Goal: Task Accomplishment & Management: Manage account settings

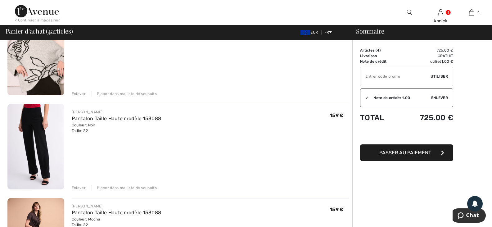
scroll to position [93, 0]
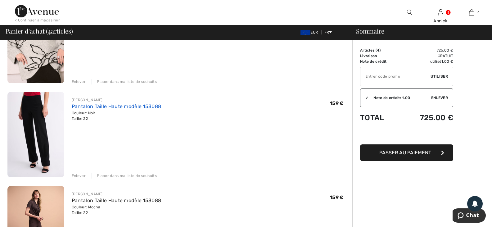
click at [109, 109] on link "Pantalon Taille Haute modèle 153088" at bounding box center [117, 106] width 90 height 6
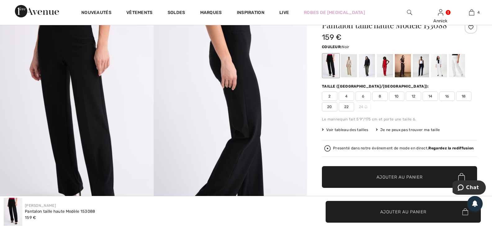
scroll to position [31, 0]
click at [354, 112] on span "22" at bounding box center [347, 106] width 16 height 9
click at [356, 78] on div at bounding box center [349, 65] width 16 height 23
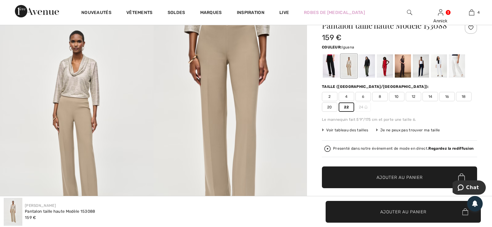
click at [374, 78] on div at bounding box center [367, 65] width 16 height 23
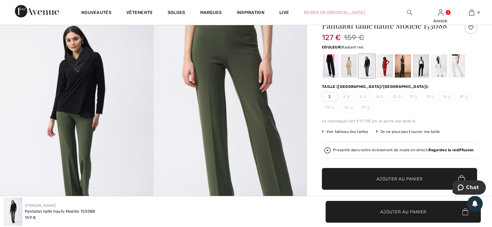
click at [392, 78] on div at bounding box center [385, 65] width 16 height 23
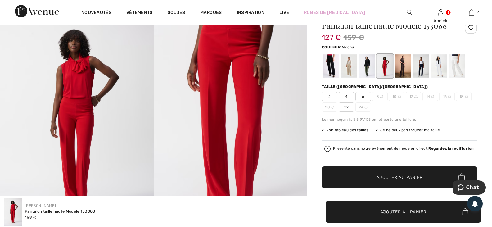
click at [410, 78] on div at bounding box center [403, 65] width 16 height 23
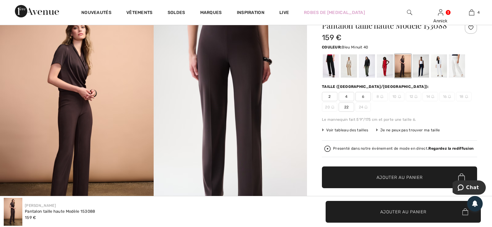
click at [429, 78] on div at bounding box center [421, 65] width 16 height 23
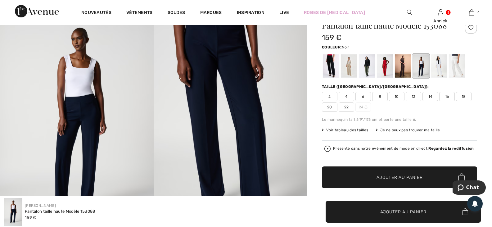
click at [337, 78] on div at bounding box center [331, 65] width 16 height 23
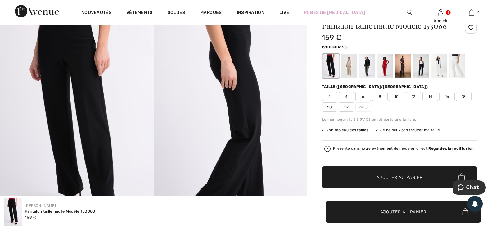
click at [354, 112] on span "22" at bounding box center [347, 106] width 16 height 9
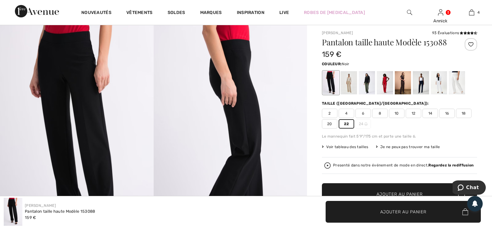
scroll to position [0, 0]
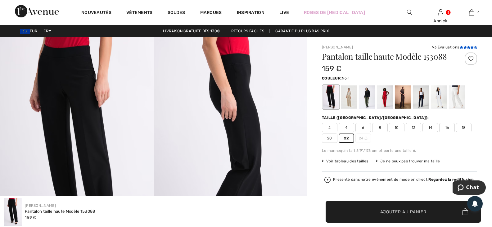
click at [464, 49] on icon at bounding box center [465, 47] width 3 height 3
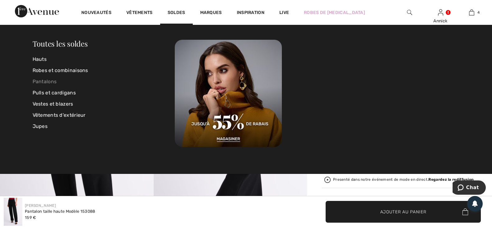
click at [50, 81] on link "Pantalons" at bounding box center [104, 81] width 143 height 11
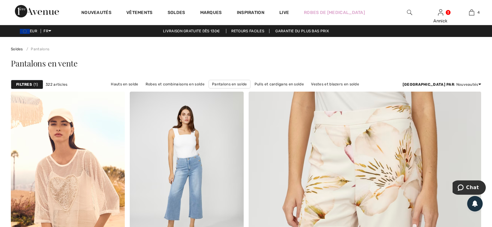
click at [27, 87] on strong "Filtres" at bounding box center [24, 85] width 16 height 6
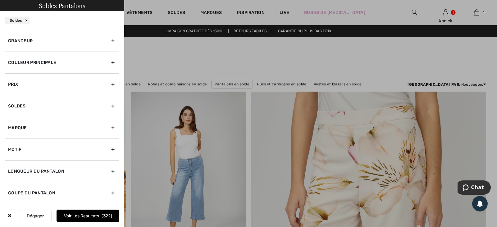
click at [23, 52] on div "Grandeur" at bounding box center [62, 41] width 114 height 22
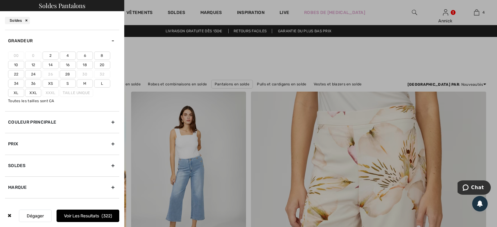
click at [24, 78] on label "22" at bounding box center [16, 74] width 16 height 8
click at [0, 0] on input"] "22" at bounding box center [0, 0] width 0 height 0
click at [97, 210] on button "Voir les resultats 100" at bounding box center [88, 216] width 63 height 12
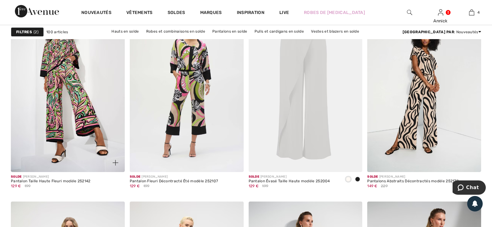
scroll to position [1180, 0]
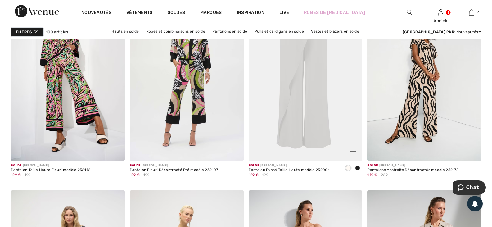
click at [356, 170] on span at bounding box center [357, 167] width 5 height 5
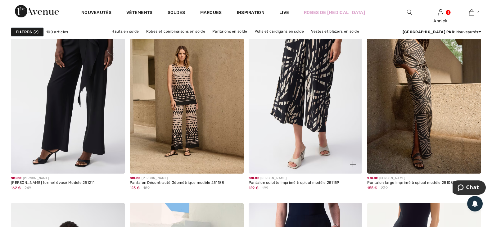
scroll to position [2515, 0]
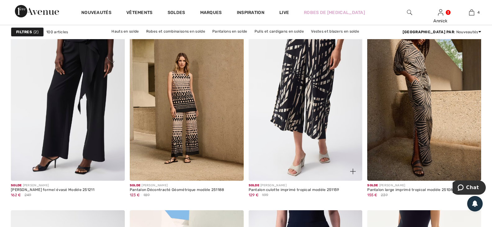
click at [306, 135] on img at bounding box center [306, 95] width 114 height 171
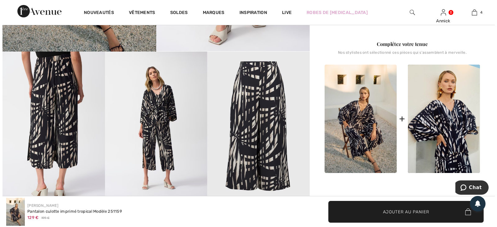
scroll to position [217, 0]
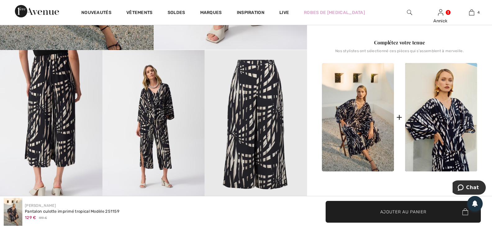
click at [144, 142] on img at bounding box center [153, 126] width 102 height 153
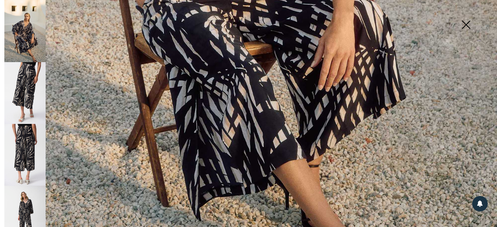
scroll to position [435, 0]
click at [34, 84] on img at bounding box center [24, 93] width 41 height 62
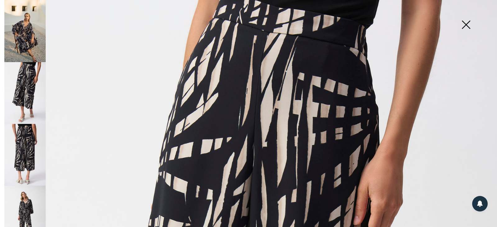
scroll to position [0, 0]
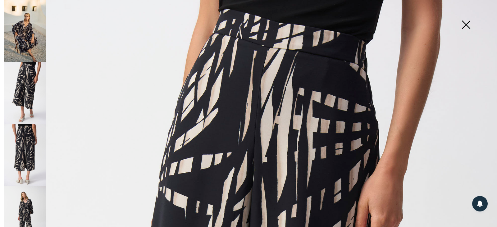
click at [20, 145] on img at bounding box center [24, 155] width 41 height 62
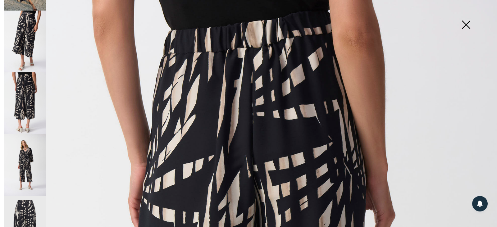
scroll to position [62, 0]
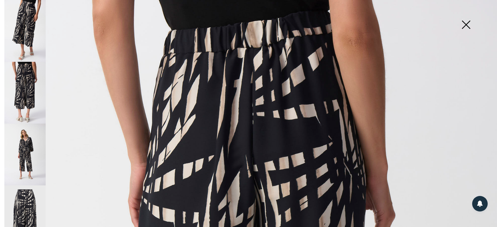
click at [28, 146] on img at bounding box center [24, 155] width 41 height 62
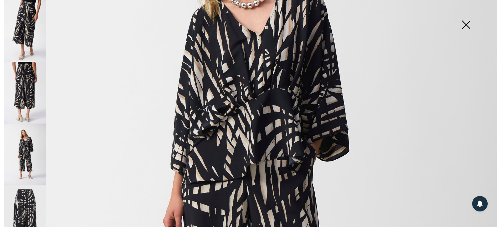
scroll to position [186, 0]
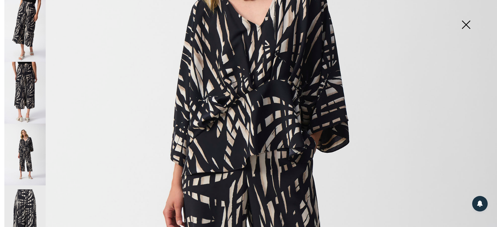
click at [24, 203] on img at bounding box center [24, 216] width 41 height 62
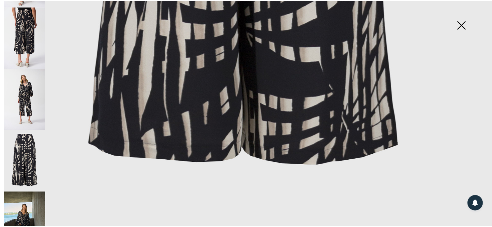
scroll to position [130, 0]
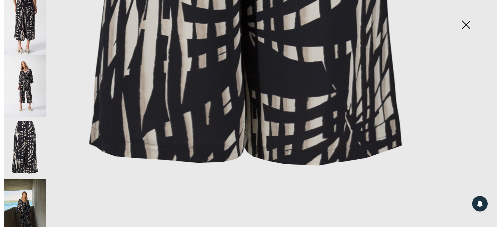
click at [24, 196] on img at bounding box center [24, 210] width 41 height 62
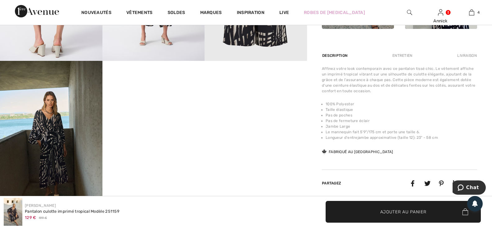
scroll to position [310, 0]
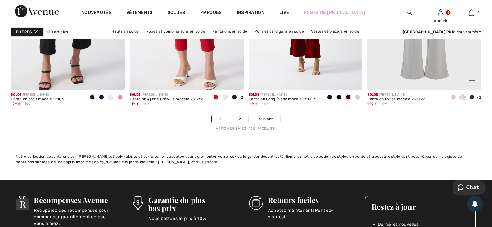
scroll to position [3012, 0]
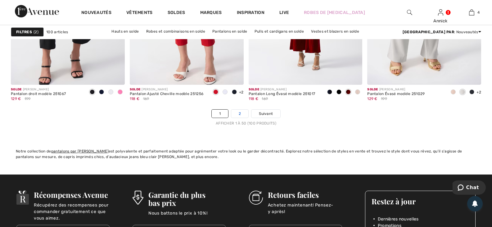
click at [240, 118] on link "2" at bounding box center [239, 114] width 17 height 8
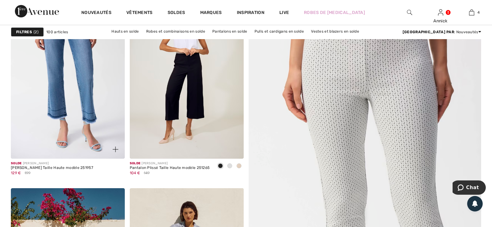
scroll to position [31, 0]
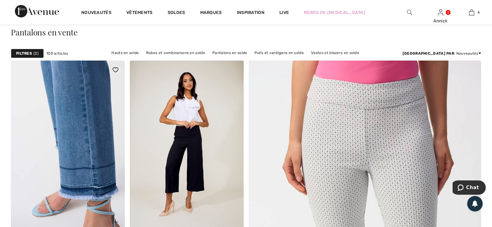
click at [82, 138] on img at bounding box center [68, 146] width 114 height 171
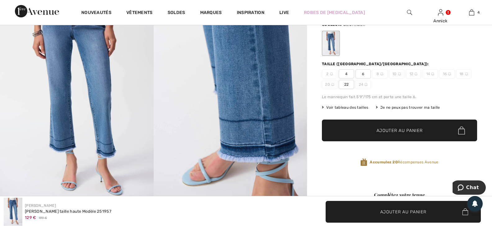
scroll to position [62, 0]
click at [354, 89] on span "22" at bounding box center [347, 83] width 16 height 9
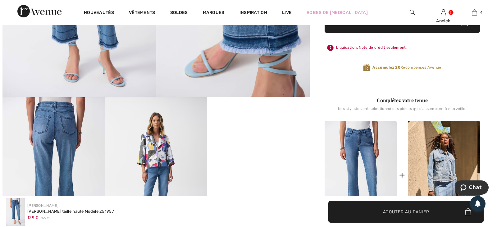
scroll to position [186, 0]
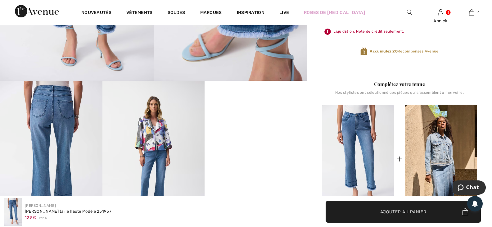
click at [60, 107] on img at bounding box center [51, 157] width 102 height 153
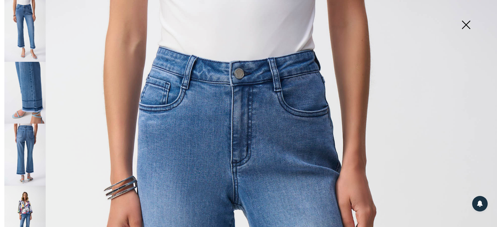
click at [34, 84] on img at bounding box center [24, 93] width 41 height 62
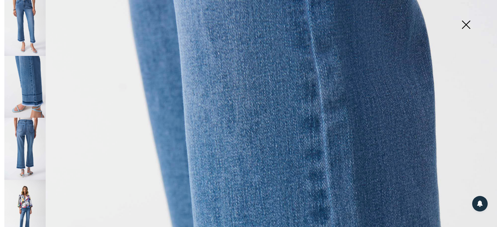
scroll to position [11, 0]
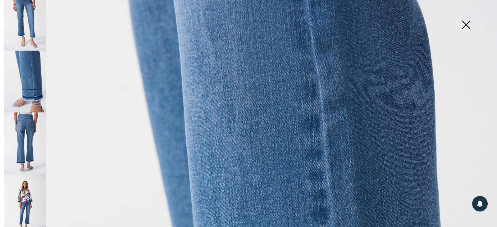
click at [30, 127] on img at bounding box center [24, 143] width 41 height 62
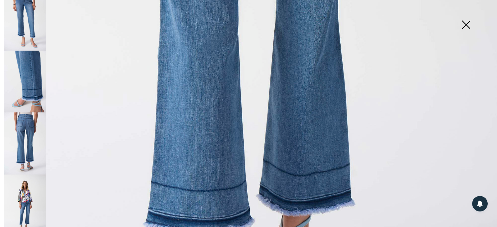
scroll to position [373, 0]
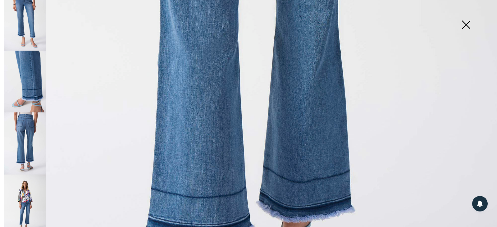
click at [29, 193] on img at bounding box center [24, 205] width 41 height 62
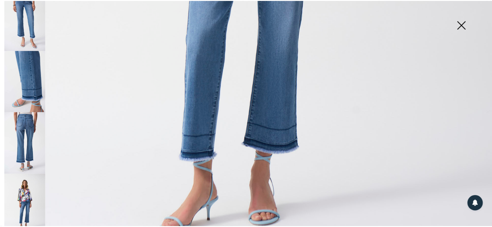
scroll to position [417, 0]
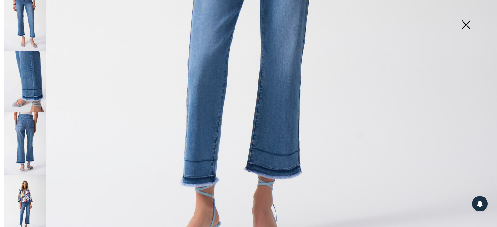
click at [465, 25] on img at bounding box center [465, 25] width 31 height 32
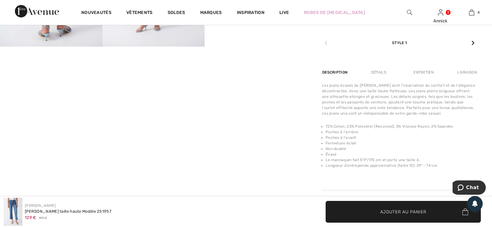
scroll to position [373, 0]
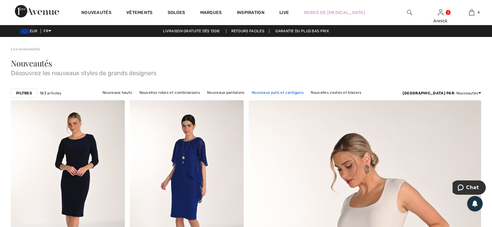
click at [277, 97] on link "Nouveaux pulls et cardigans" at bounding box center [278, 92] width 58 height 8
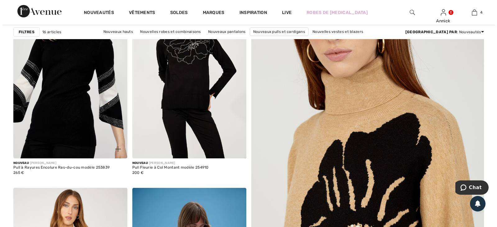
scroll to position [93, 0]
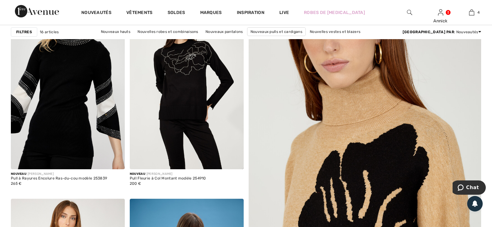
click at [27, 33] on strong "Filtres" at bounding box center [24, 32] width 16 height 6
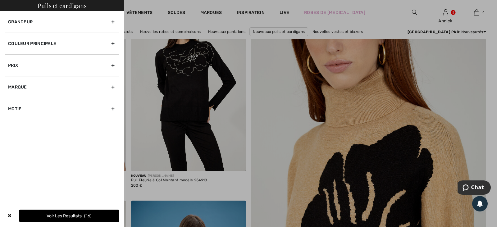
click at [28, 30] on div "Grandeur" at bounding box center [62, 21] width 114 height 21
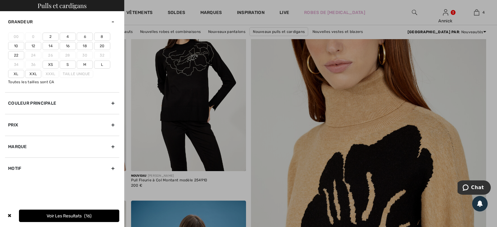
click at [24, 59] on label "22" at bounding box center [16, 55] width 16 height 8
click at [0, 0] on input"] "22" at bounding box center [0, 0] width 0 height 0
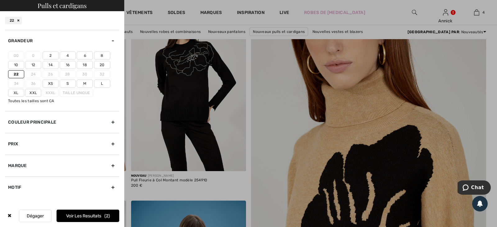
click at [25, 97] on label "Xxl" at bounding box center [33, 93] width 16 height 8
click at [0, 0] on input"] "Xxl" at bounding box center [0, 0] width 0 height 0
click at [97, 210] on button "Voir les resultats 10" at bounding box center [88, 216] width 63 height 12
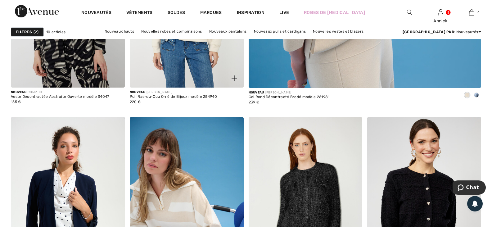
scroll to position [373, 0]
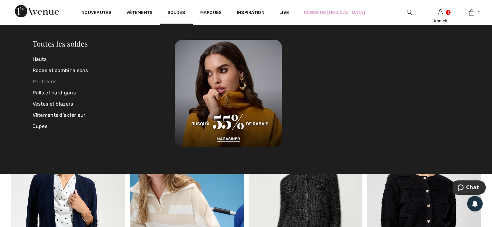
click at [48, 81] on link "Pantalons" at bounding box center [104, 81] width 143 height 11
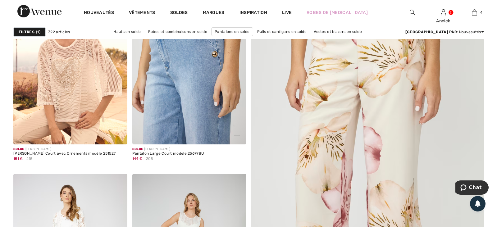
scroll to position [124, 0]
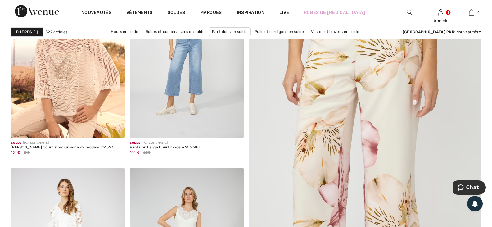
click at [27, 33] on strong "Filtres" at bounding box center [24, 32] width 16 height 6
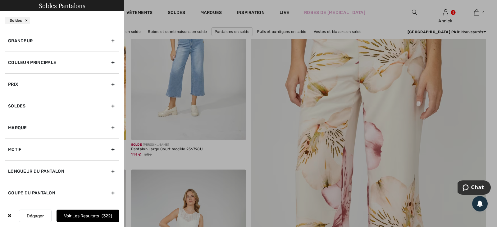
click at [33, 52] on div "Grandeur" at bounding box center [62, 41] width 114 height 22
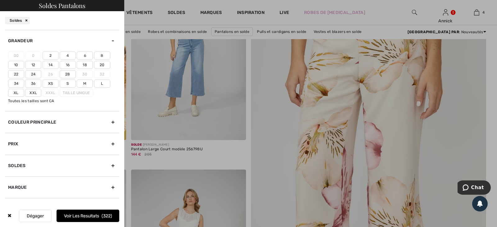
click at [24, 78] on label "22" at bounding box center [16, 74] width 16 height 8
click at [0, 0] on input"] "22" at bounding box center [0, 0] width 0 height 0
click at [92, 210] on button "Voir les resultats 100" at bounding box center [88, 216] width 63 height 12
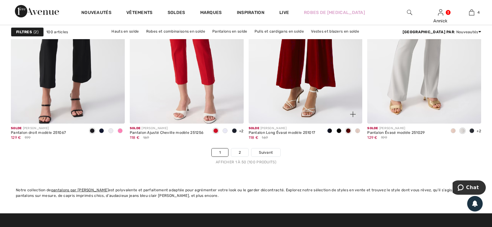
scroll to position [2981, 0]
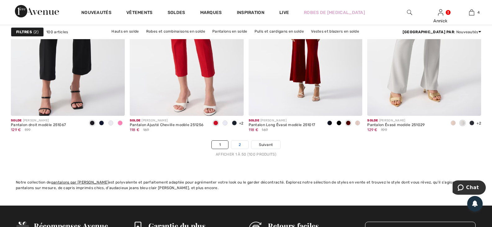
click at [239, 149] on link "2" at bounding box center [239, 145] width 17 height 8
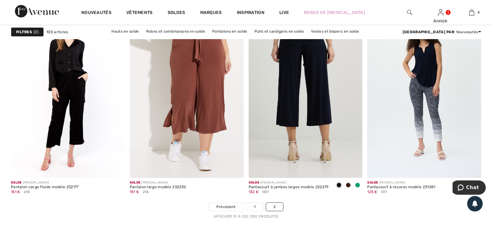
scroll to position [2515, 0]
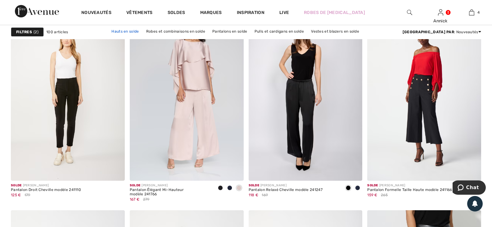
click at [135, 33] on link "Hauts en solde" at bounding box center [125, 31] width 34 height 8
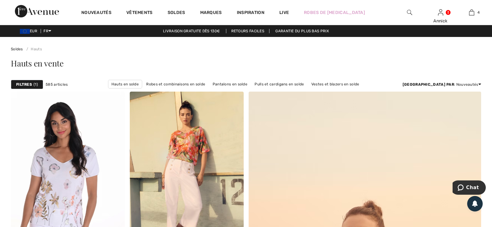
click at [27, 87] on strong "Filtres" at bounding box center [24, 85] width 16 height 6
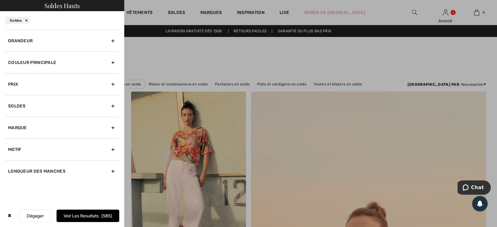
click at [18, 52] on div "Grandeur" at bounding box center [62, 41] width 114 height 22
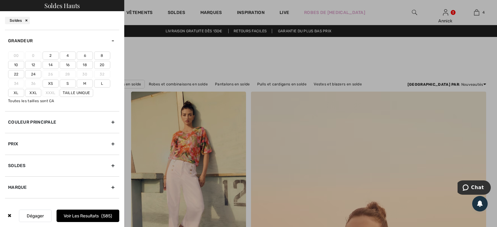
click at [24, 78] on label "22" at bounding box center [16, 74] width 16 height 8
click at [0, 0] on input"] "22" at bounding box center [0, 0] width 0 height 0
click at [41, 78] on label "24" at bounding box center [33, 74] width 16 height 8
click at [0, 0] on input"] "24" at bounding box center [0, 0] width 0 height 0
click at [25, 97] on label "Xxl" at bounding box center [33, 93] width 16 height 8
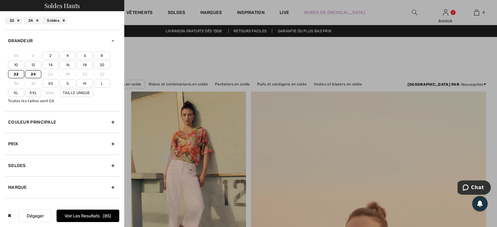
click at [0, 0] on input"] "Xxl" at bounding box center [0, 0] width 0 height 0
click at [97, 211] on button "Voir les resultats 105" at bounding box center [88, 216] width 63 height 12
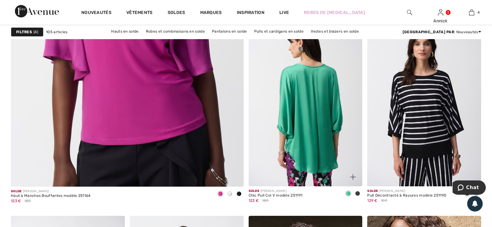
scroll to position [1894, 0]
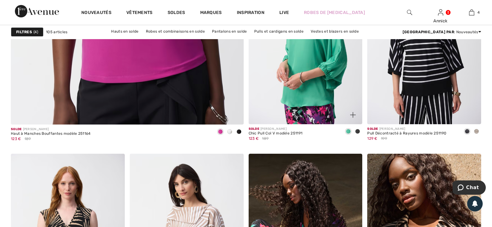
click at [356, 134] on span at bounding box center [357, 131] width 5 height 5
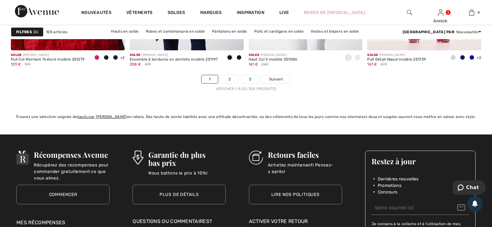
scroll to position [3043, 0]
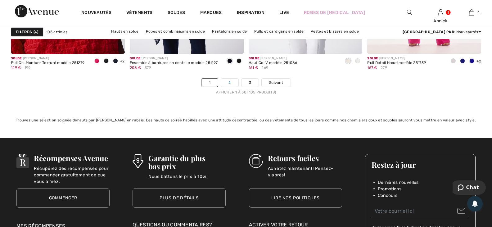
click at [225, 87] on link "2" at bounding box center [229, 83] width 17 height 8
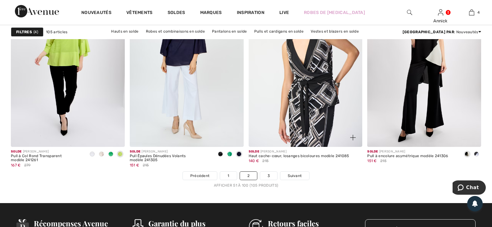
scroll to position [2981, 0]
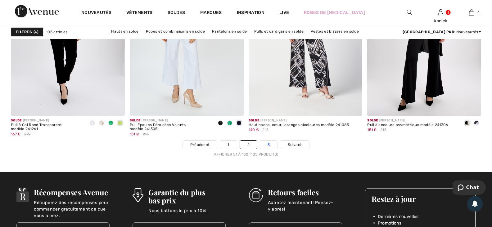
click at [277, 149] on link "3" at bounding box center [268, 145] width 17 height 8
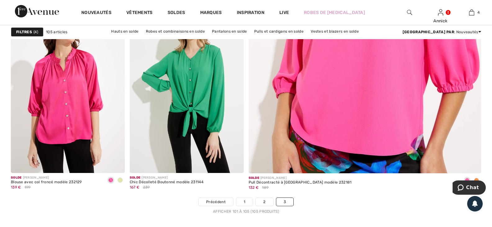
scroll to position [279, 0]
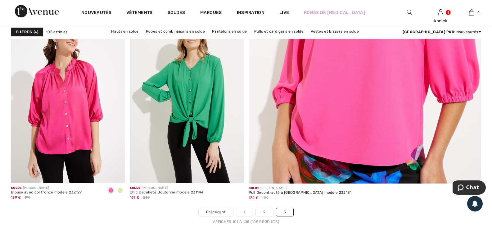
click at [220, 35] on link "Jupes en solde" at bounding box center [203, 39] width 34 height 8
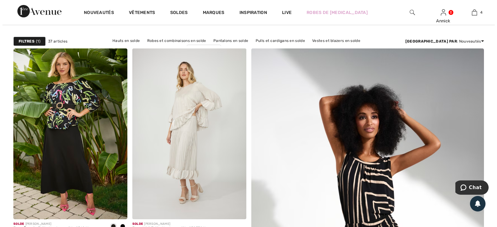
scroll to position [62, 0]
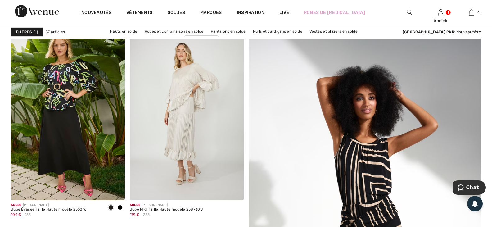
click at [29, 33] on strong "Filtres" at bounding box center [24, 32] width 16 height 6
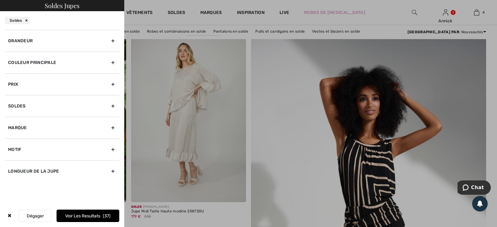
click at [30, 52] on div "Grandeur" at bounding box center [62, 41] width 114 height 22
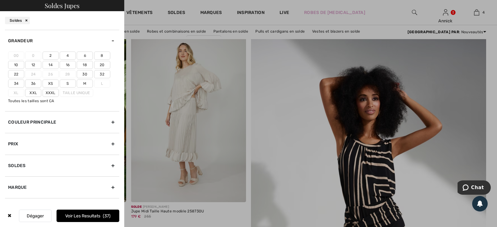
click at [24, 78] on label "22" at bounding box center [16, 74] width 16 height 8
click at [0, 0] on input"] "22" at bounding box center [0, 0] width 0 height 0
click at [43, 97] on label "Xxxl" at bounding box center [51, 93] width 16 height 8
click at [0, 0] on input"] "Xxxl" at bounding box center [0, 0] width 0 height 0
click at [93, 210] on button "Voir les resultats 5" at bounding box center [88, 216] width 63 height 12
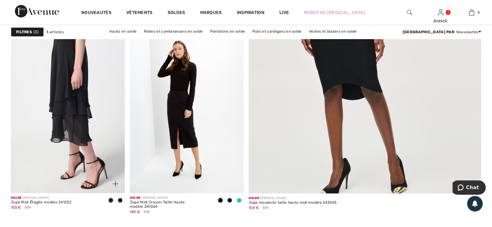
scroll to position [279, 0]
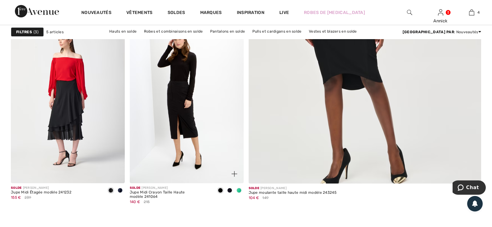
click at [228, 193] on span at bounding box center [229, 190] width 5 height 5
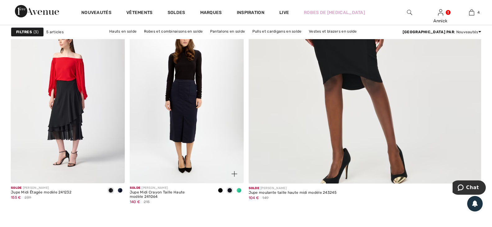
click at [237, 193] on span at bounding box center [239, 190] width 5 height 5
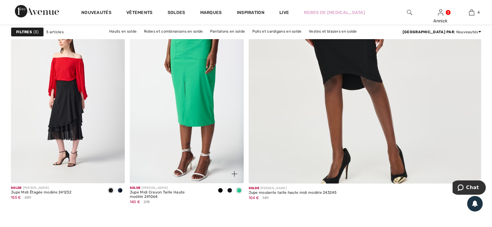
click at [218, 193] on span at bounding box center [220, 190] width 5 height 5
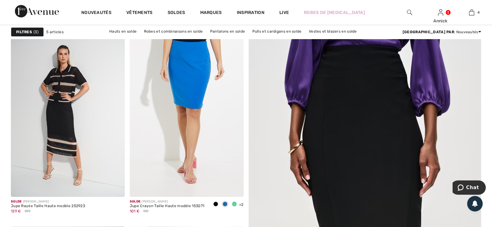
scroll to position [31, 0]
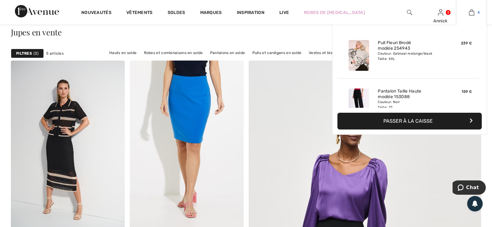
click at [469, 13] on img at bounding box center [471, 12] width 5 height 7
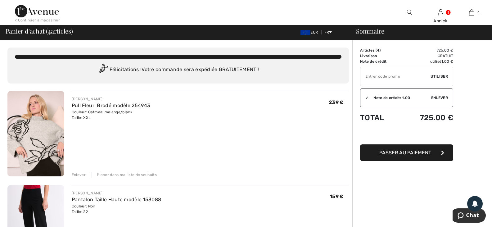
click at [86, 178] on div "Enlever" at bounding box center [79, 175] width 14 height 6
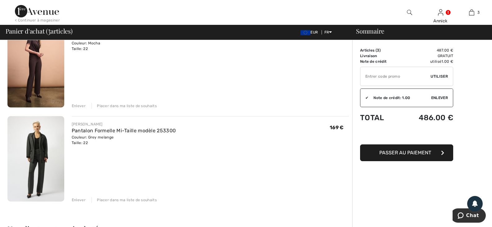
scroll to position [155, 0]
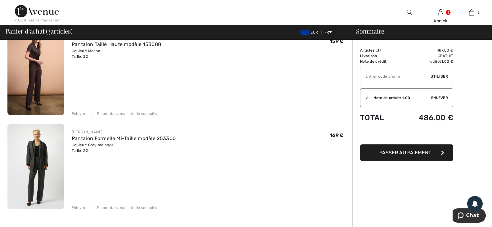
click at [82, 116] on div "Enlever" at bounding box center [79, 114] width 14 height 6
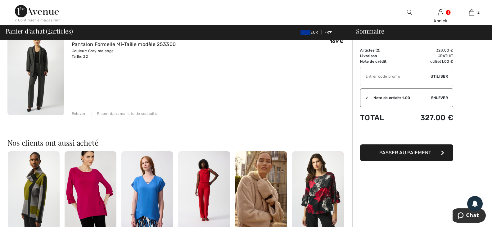
click at [81, 116] on div "Enlever" at bounding box center [79, 114] width 14 height 6
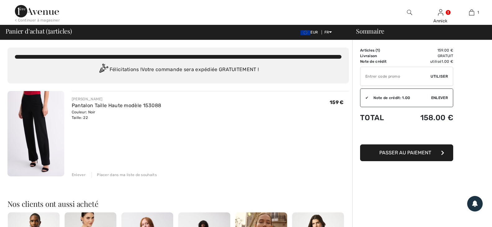
scroll to position [0, 0]
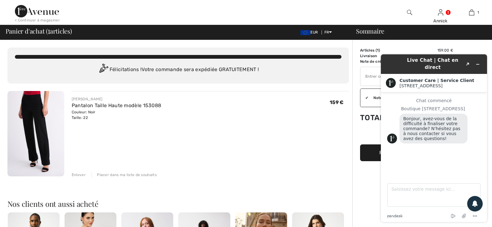
click at [35, 134] on img at bounding box center [35, 133] width 57 height 85
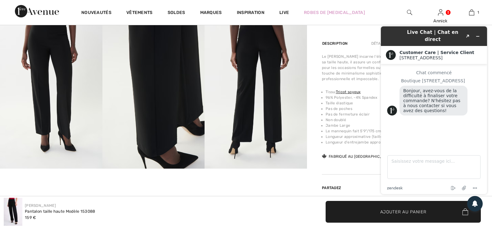
scroll to position [404, 0]
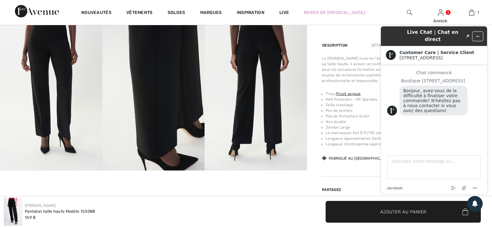
click at [478, 34] on icon "Réduire le widget" at bounding box center [478, 36] width 4 height 4
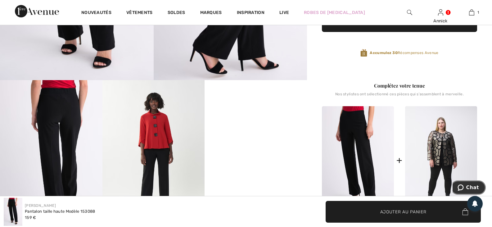
scroll to position [186, 0]
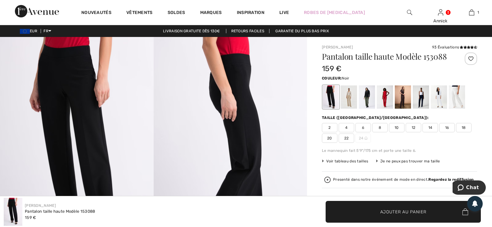
click at [241, 145] on img at bounding box center [231, 152] width 154 height 230
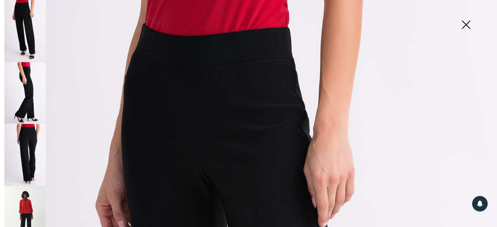
click at [466, 23] on img at bounding box center [465, 25] width 31 height 32
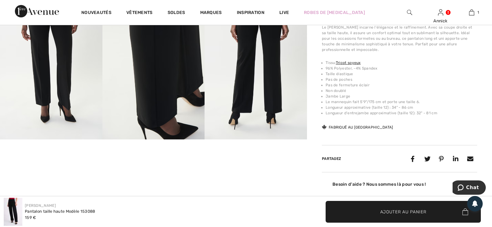
scroll to position [466, 0]
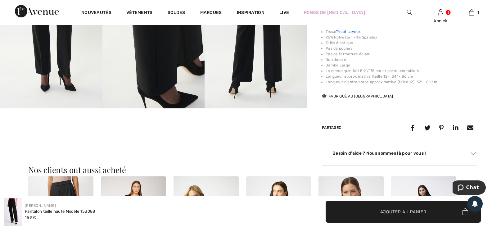
click at [361, 34] on link "Tricot soyeux" at bounding box center [348, 31] width 25 height 4
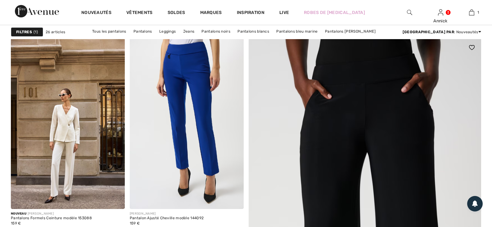
scroll to position [62, 0]
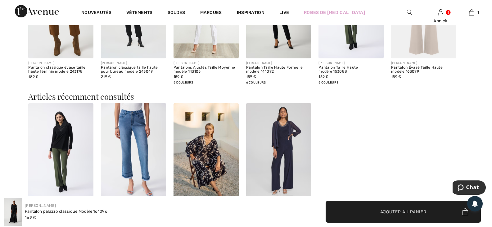
scroll to position [1118, 0]
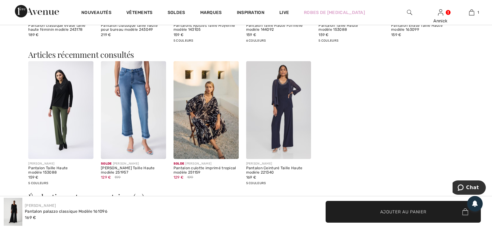
click at [289, 120] on img at bounding box center [278, 110] width 65 height 98
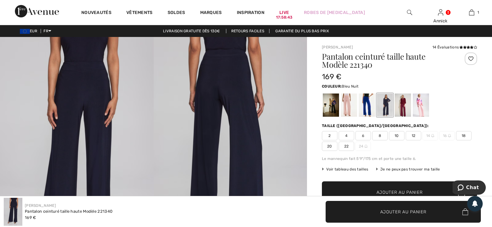
click at [90, 84] on img at bounding box center [77, 152] width 154 height 230
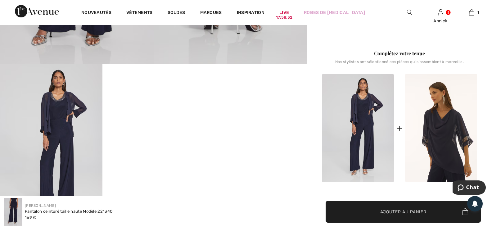
scroll to position [217, 0]
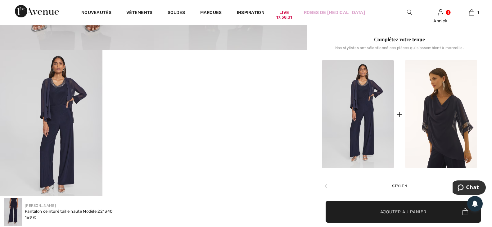
click at [138, 101] on video "Your browser does not support the video tag." at bounding box center [153, 75] width 102 height 51
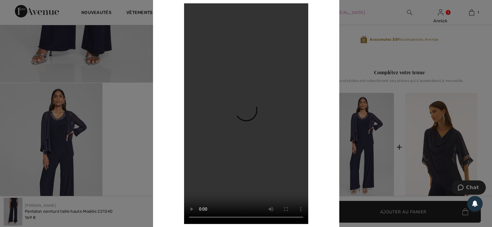
scroll to position [0, 0]
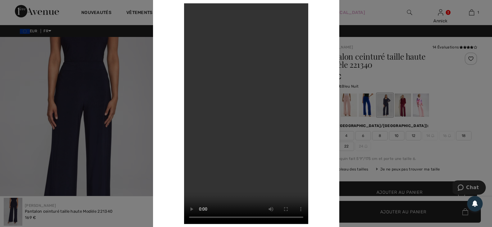
click at [137, 93] on div at bounding box center [246, 113] width 492 height 227
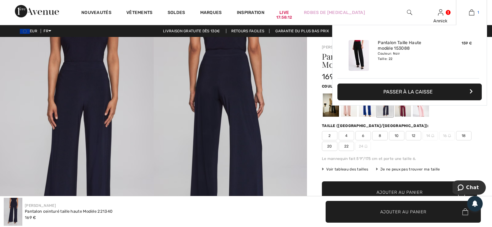
click at [472, 12] on link "1" at bounding box center [471, 12] width 30 height 7
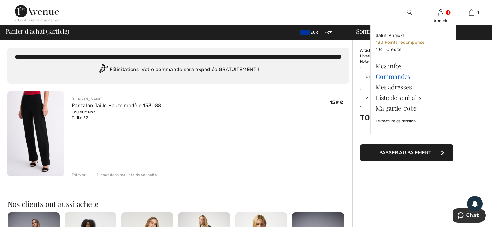
click at [390, 80] on link "Commandes" at bounding box center [413, 76] width 75 height 11
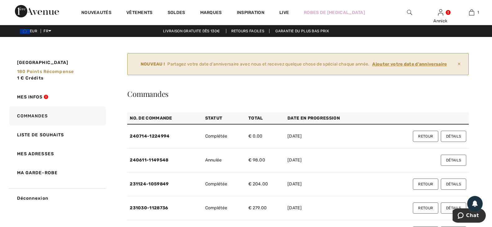
click at [411, 67] on ins "Ajouter votre date d'anniversaire" at bounding box center [409, 63] width 75 height 5
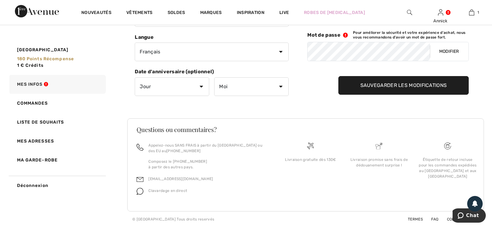
scroll to position [155, 0]
click at [205, 96] on select "Jour 1 2 3 4 5 6 7 8 9 10 11 12 13 14 15 16 17 18 19 20 21 22 23 24 25 26 27 28…" at bounding box center [172, 86] width 75 height 19
select select "18"
click at [141, 96] on select "Jour 1 2 3 4 5 6 7 8 9 10 11 12 13 14 15 16 17 18 19 20 21 22 23 24 25 26 27 28…" at bounding box center [172, 86] width 75 height 19
click at [238, 96] on select "Moi Janvier Février Mars Avril Mai Juin Juillet Aout Septembre Octobre Novembre…" at bounding box center [251, 86] width 75 height 19
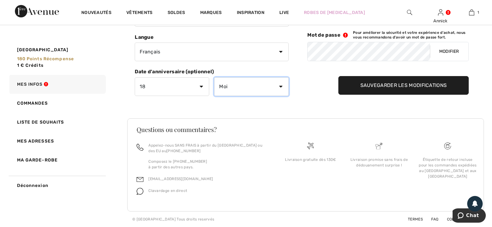
select select "10"
click at [220, 96] on select "Moi Janvier Février Mars Avril Mai Juin Juillet Aout Septembre Octobre Novembre…" at bounding box center [251, 86] width 75 height 19
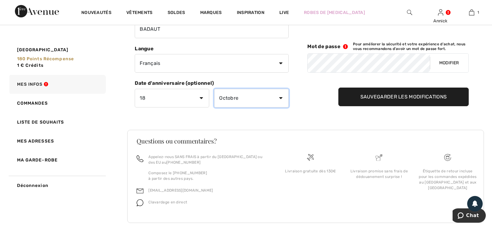
scroll to position [124, 0]
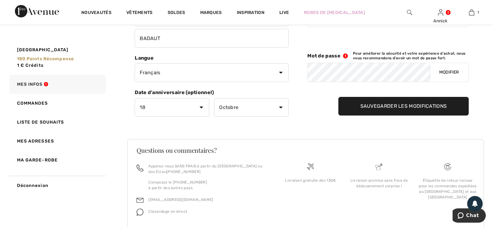
click at [384, 116] on input "Sauvegarder les modifications" at bounding box center [403, 106] width 131 height 19
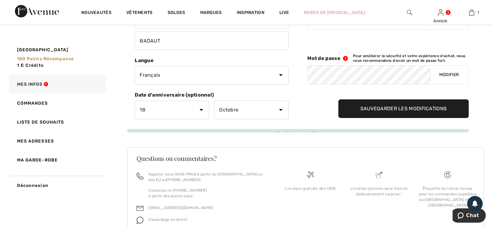
scroll to position [77, 0]
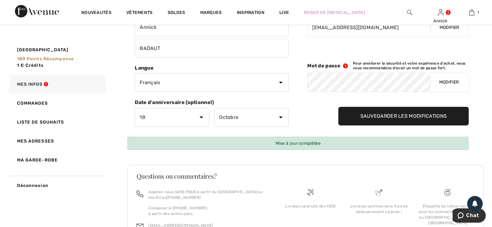
click at [384, 125] on input "Sauvegarder les modifications" at bounding box center [403, 116] width 131 height 19
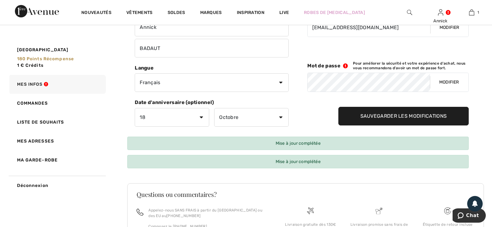
click at [451, 92] on button "Modifier" at bounding box center [449, 82] width 38 height 19
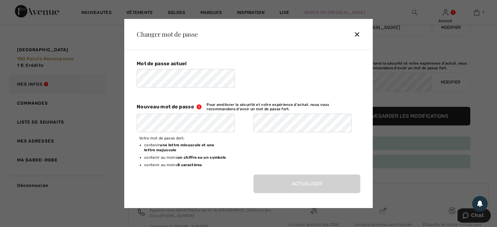
click at [354, 28] on div "✕" at bounding box center [359, 34] width 11 height 13
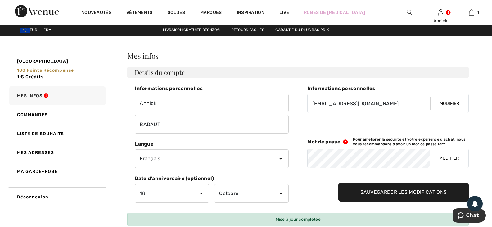
scroll to position [0, 0]
